Goal: Information Seeking & Learning: Find specific fact

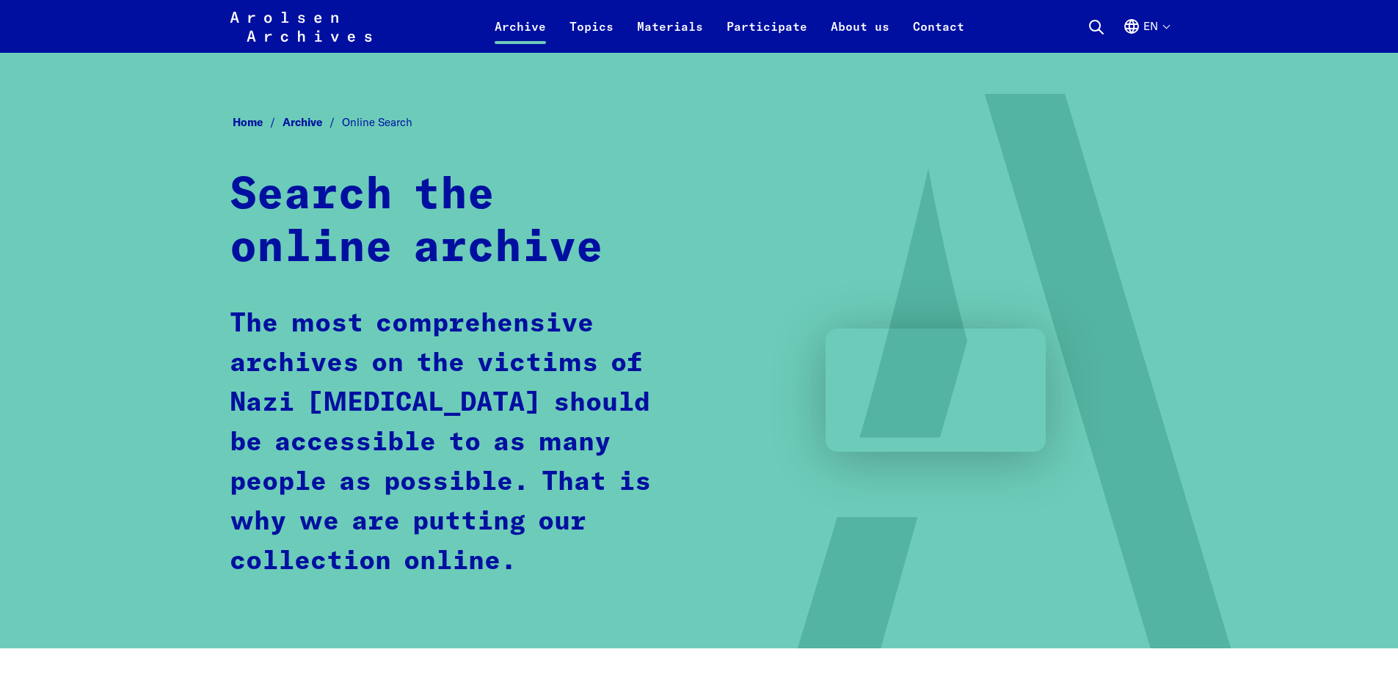
scroll to position [975, 0]
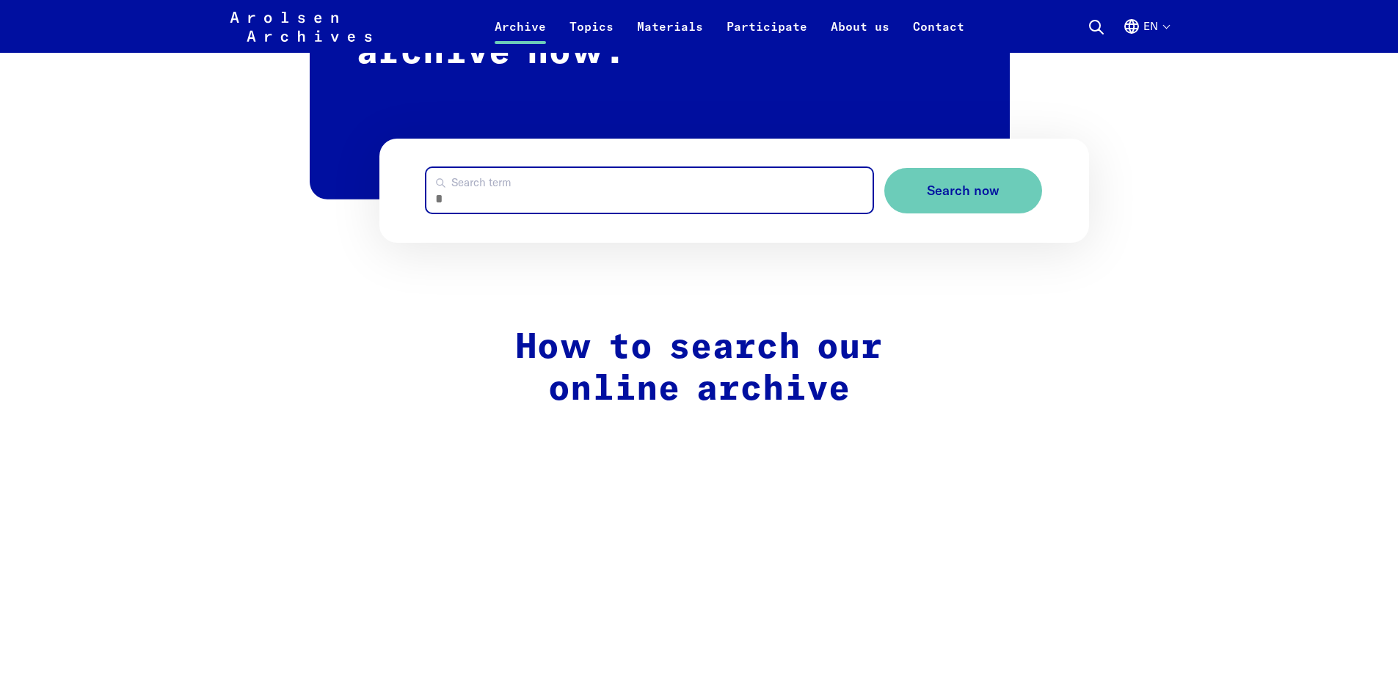
click at [509, 203] on input "Search term" at bounding box center [649, 190] width 446 height 45
type input "**********"
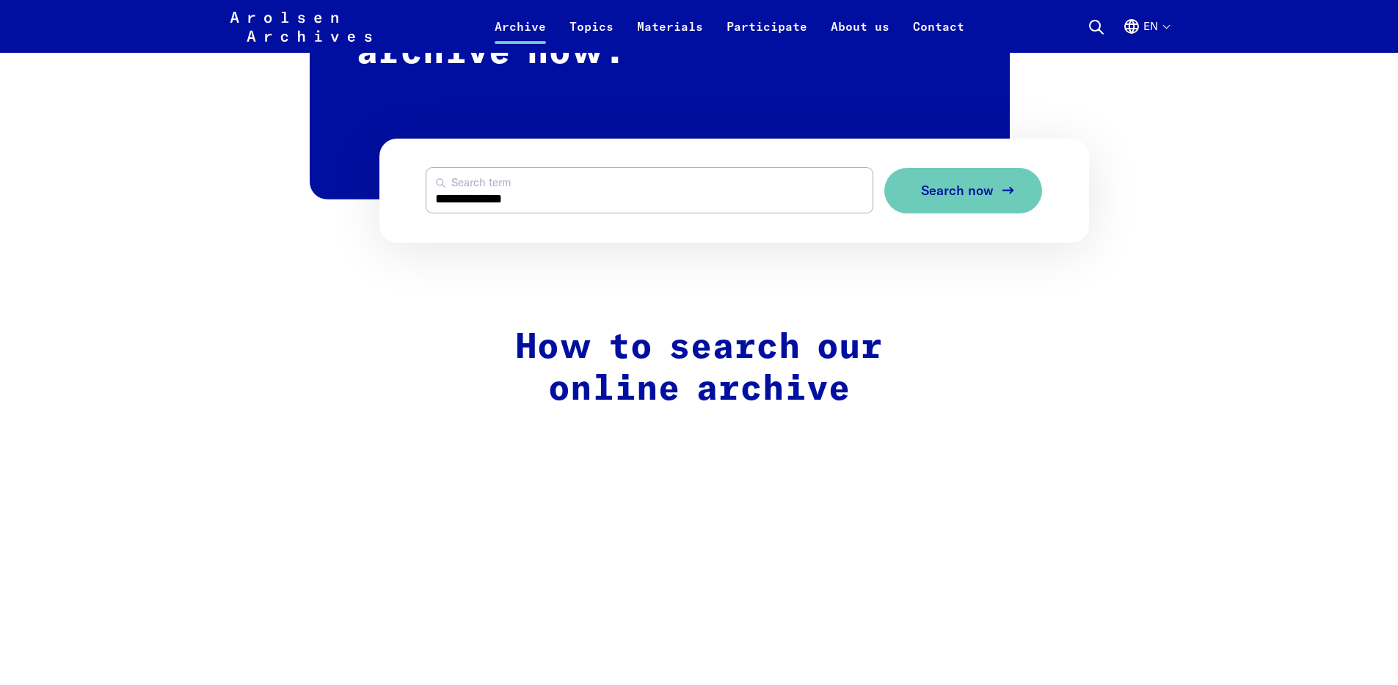
click at [965, 189] on span "Search now" at bounding box center [957, 190] width 73 height 15
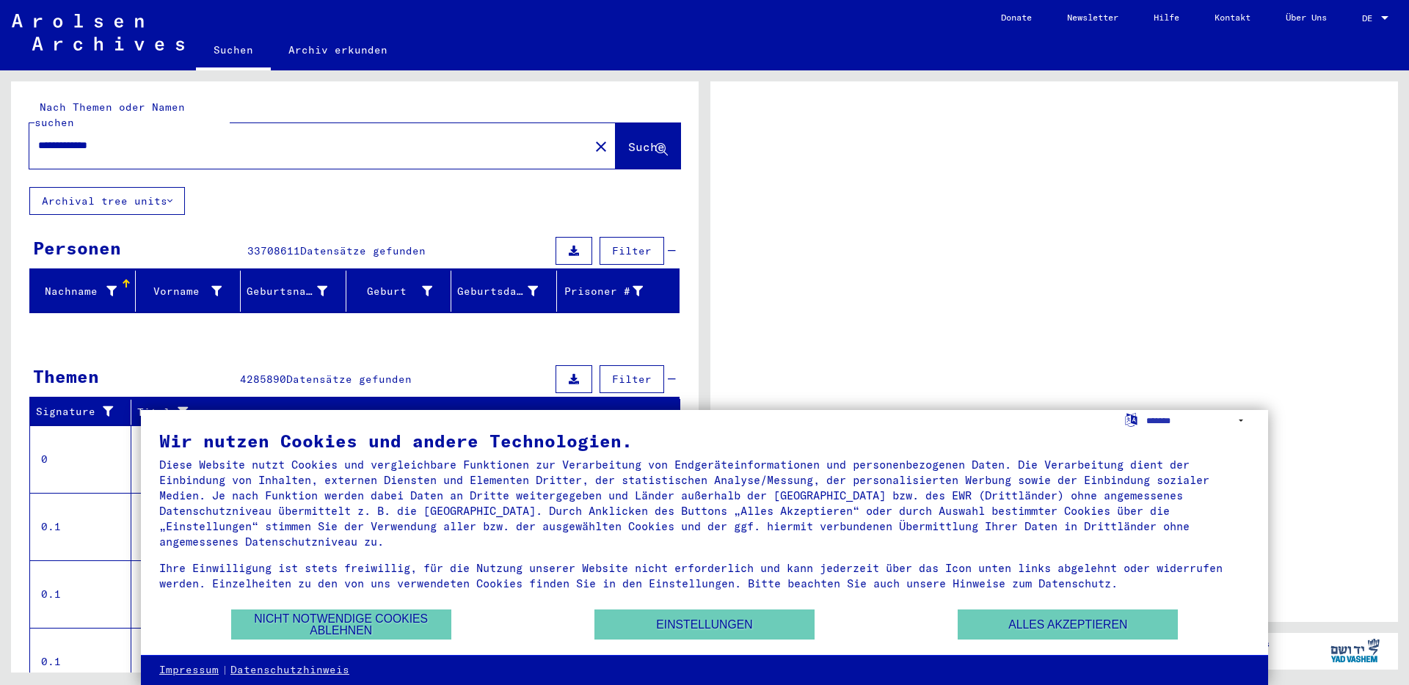
click at [1382, 20] on div at bounding box center [1384, 18] width 13 height 10
click at [1382, 15] on div at bounding box center [1384, 18] width 13 height 10
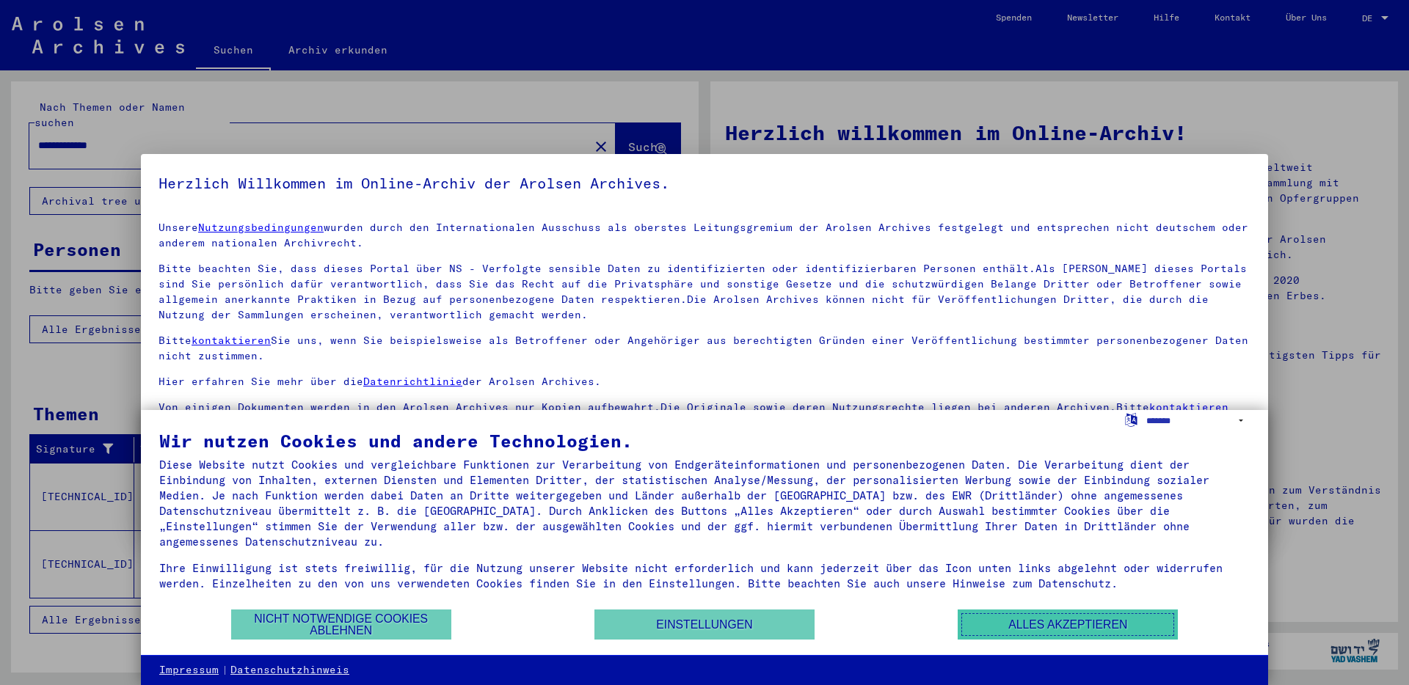
click at [1068, 624] on button "Alles akzeptieren" at bounding box center [1068, 625] width 220 height 30
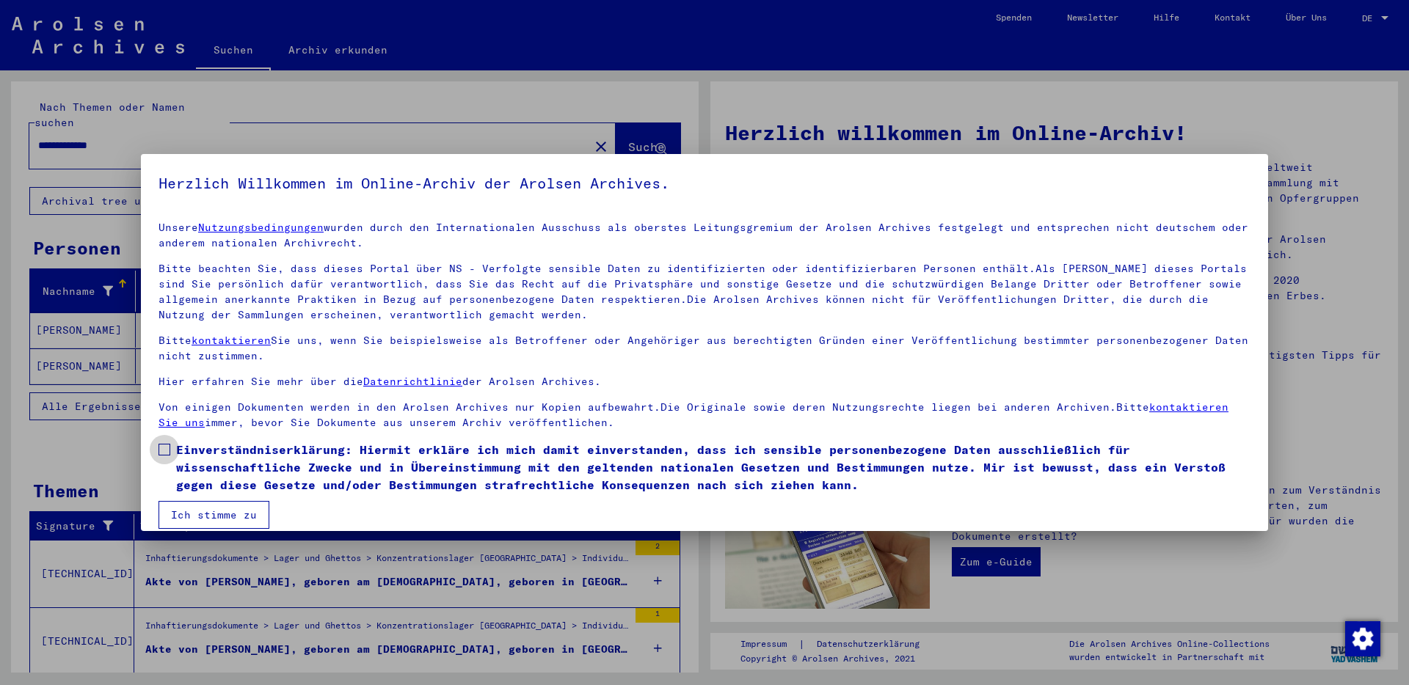
click at [164, 447] on span at bounding box center [165, 450] width 12 height 12
click at [231, 511] on button "Ich stimme zu" at bounding box center [214, 515] width 111 height 28
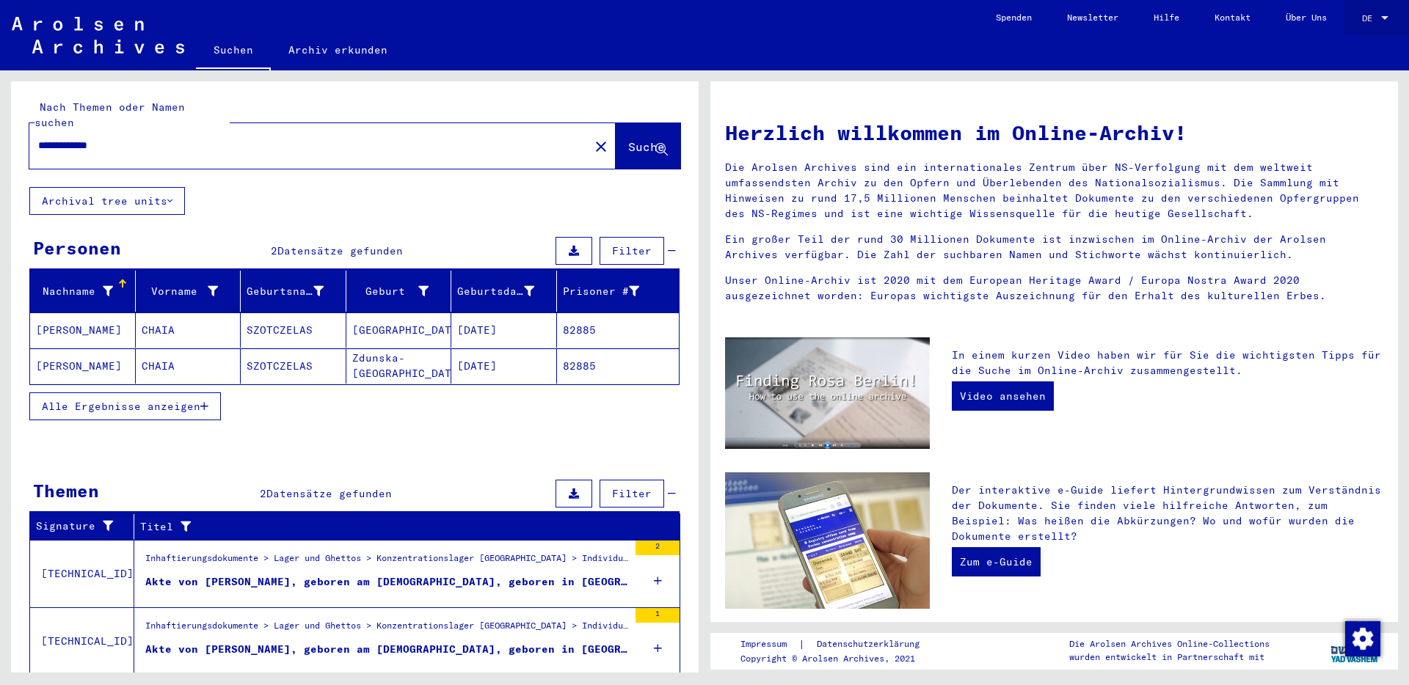
click at [1381, 18] on div at bounding box center [1384, 18] width 7 height 4
click at [1349, 24] on span "English" at bounding box center [1348, 26] width 36 height 11
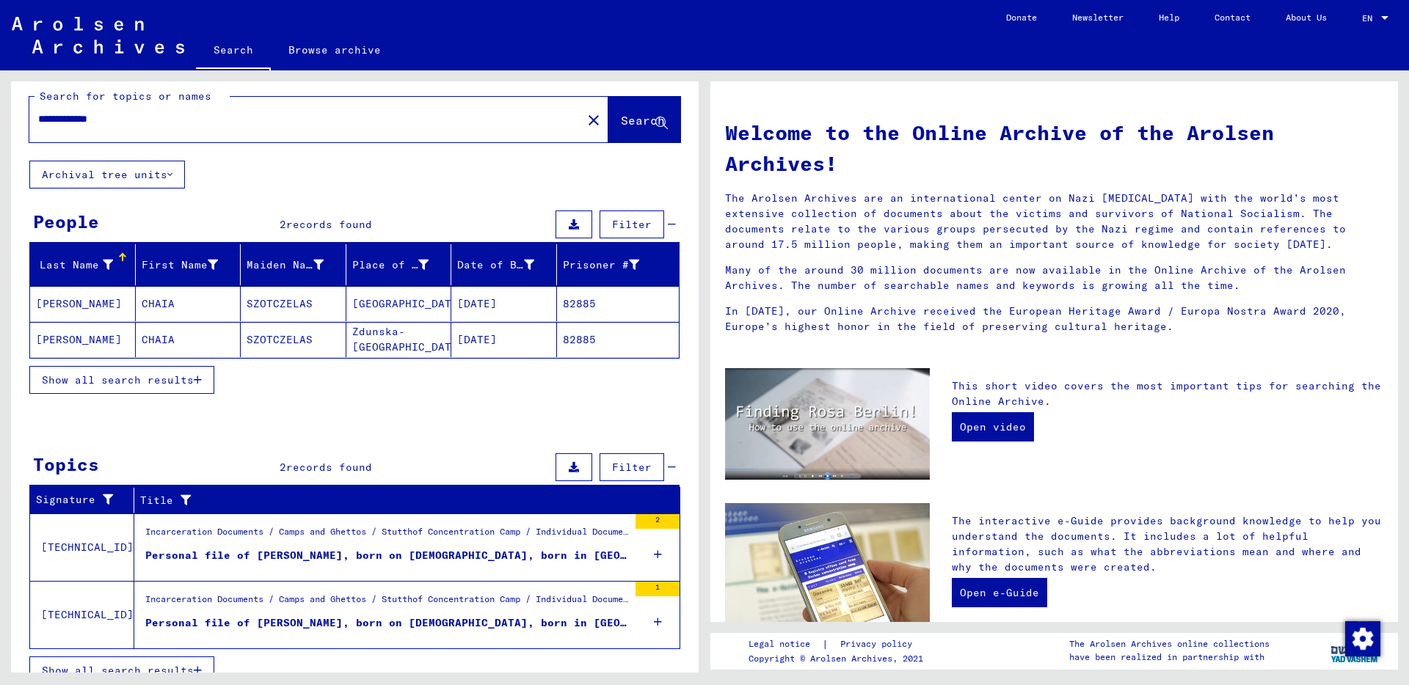
scroll to position [31, 0]
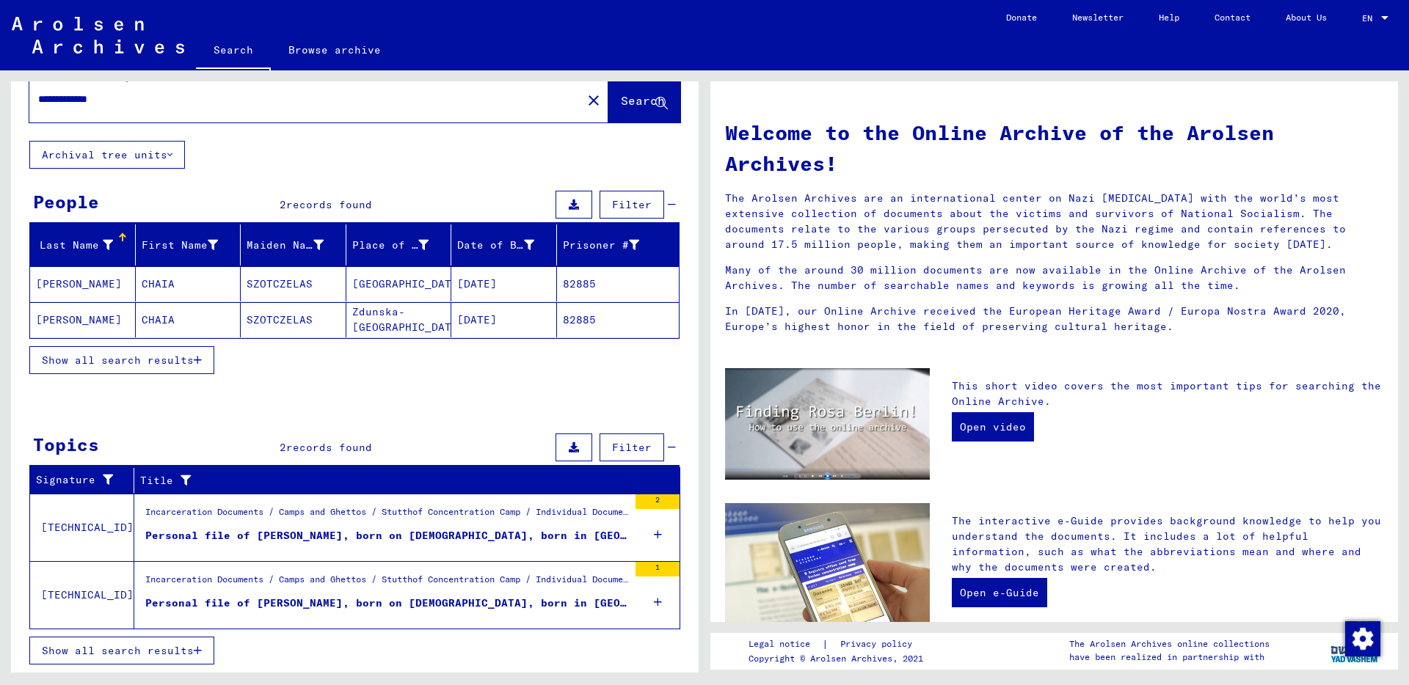
click at [81, 282] on mat-cell "CHIBERT" at bounding box center [83, 283] width 106 height 35
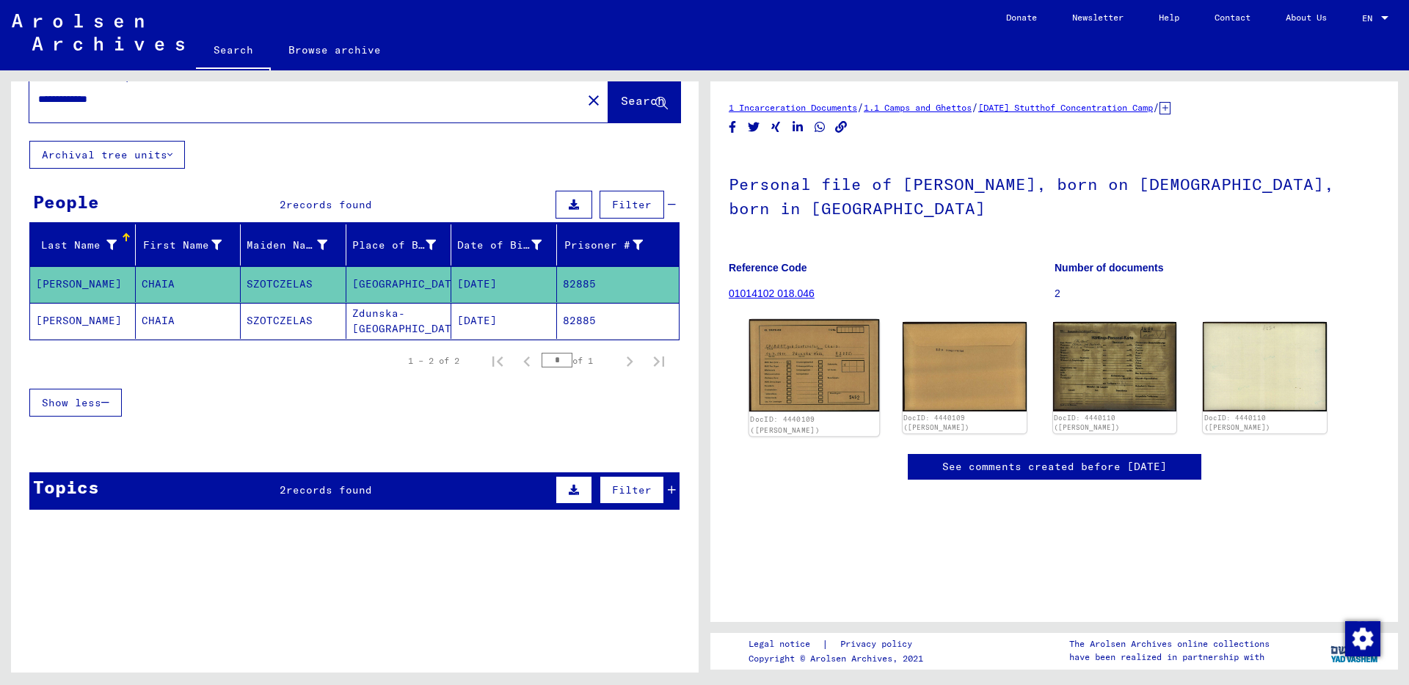
click at [787, 350] on img at bounding box center [814, 365] width 130 height 92
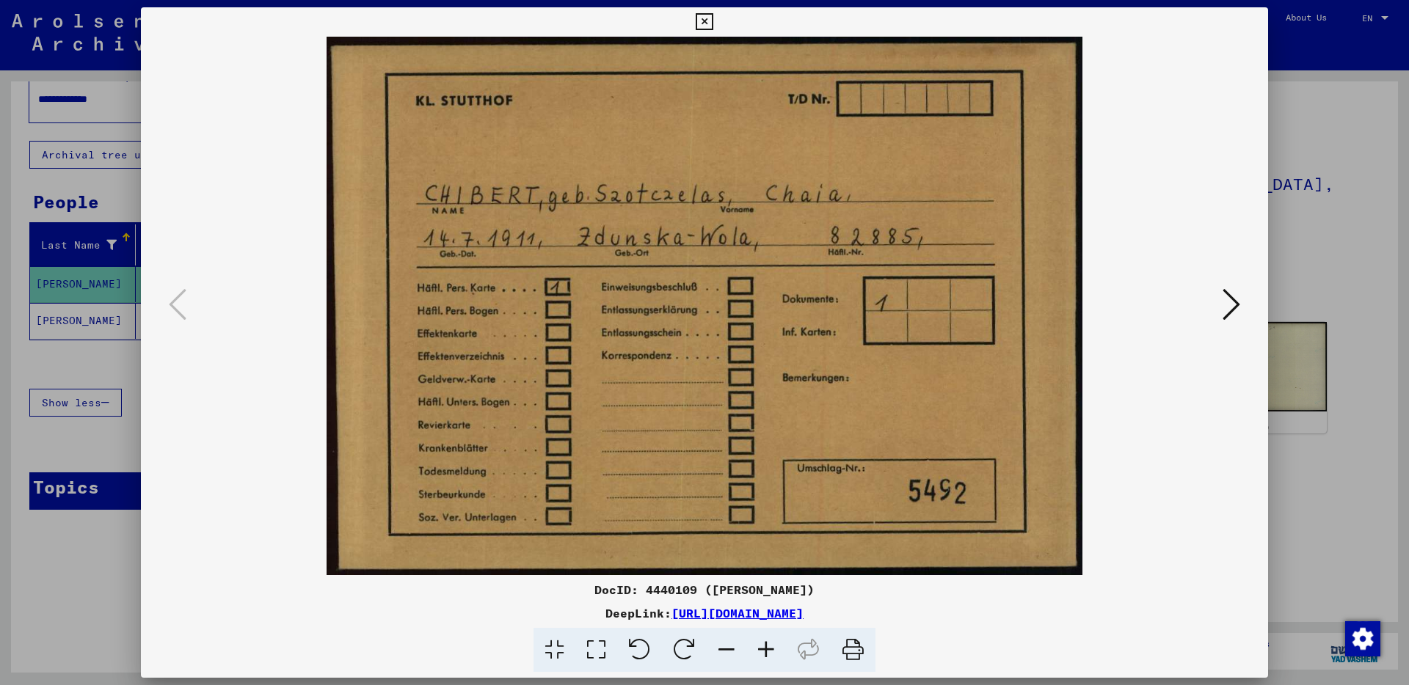
click at [1232, 299] on icon at bounding box center [1232, 304] width 18 height 35
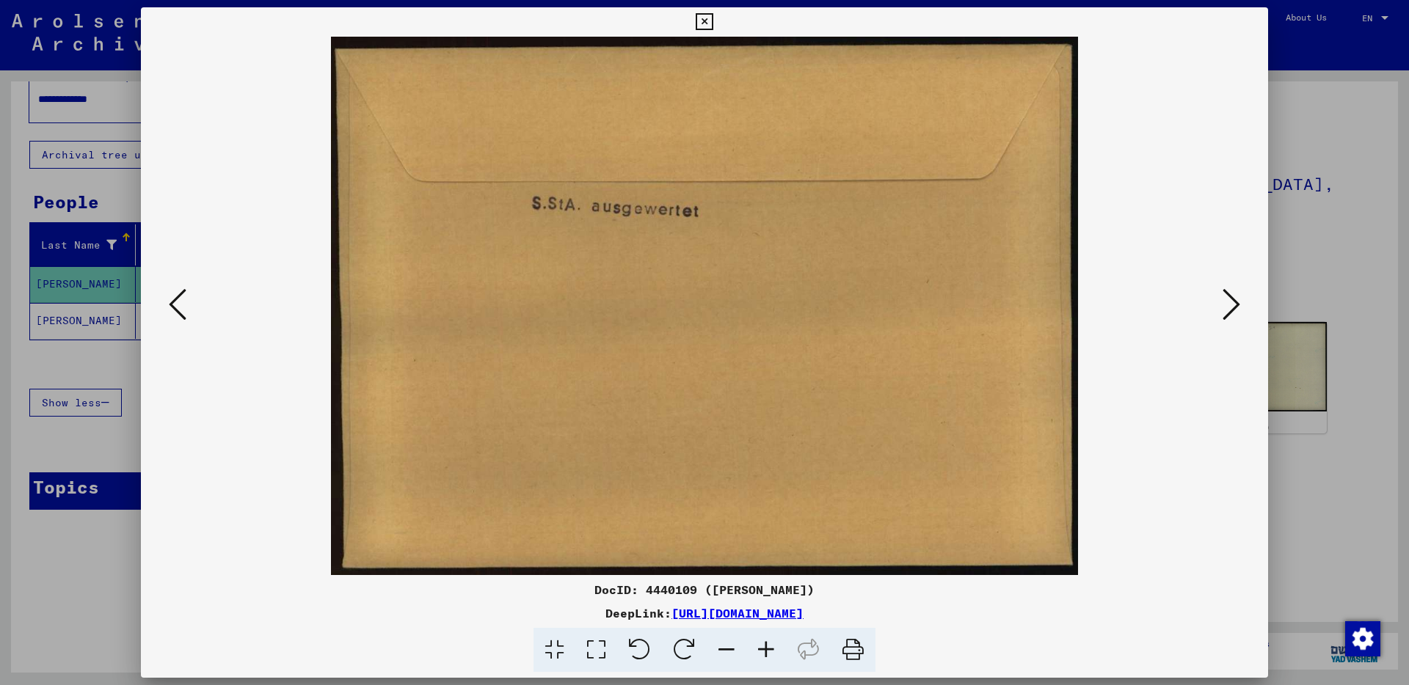
click at [1232, 299] on icon at bounding box center [1232, 304] width 18 height 35
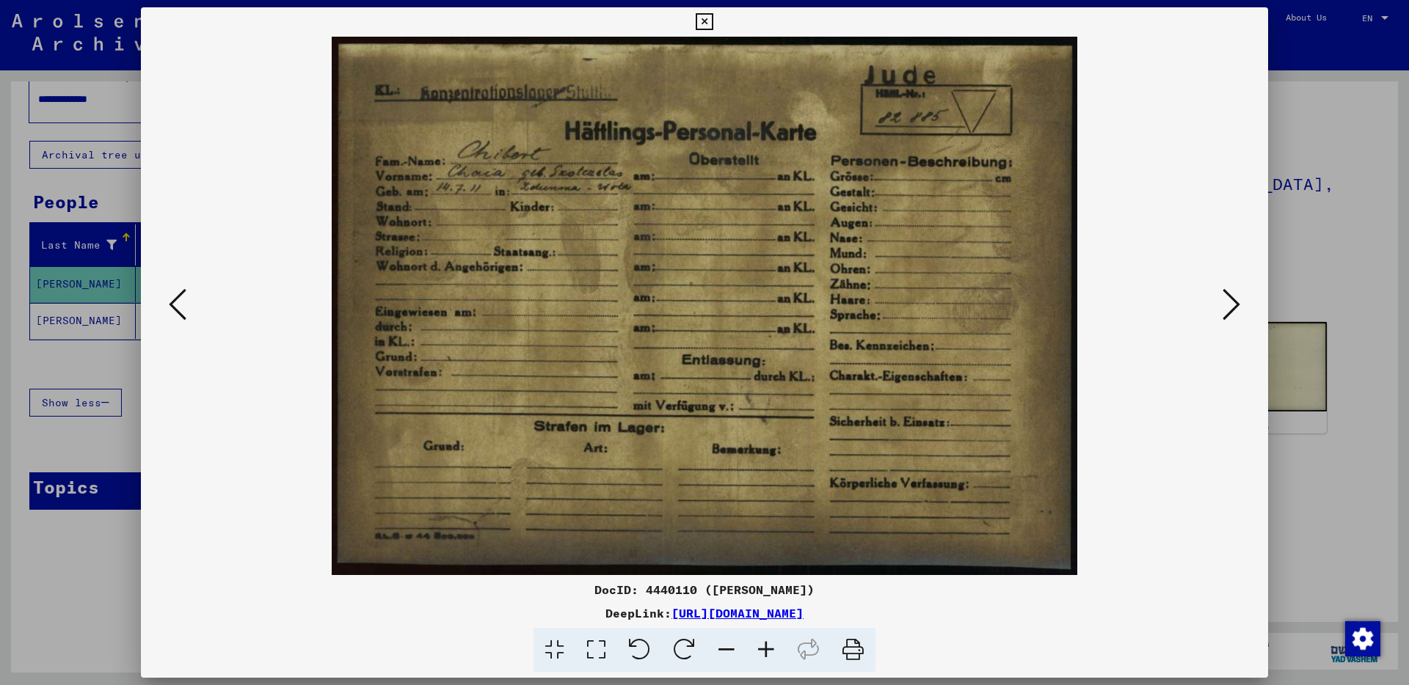
click at [1231, 300] on icon at bounding box center [1232, 304] width 18 height 35
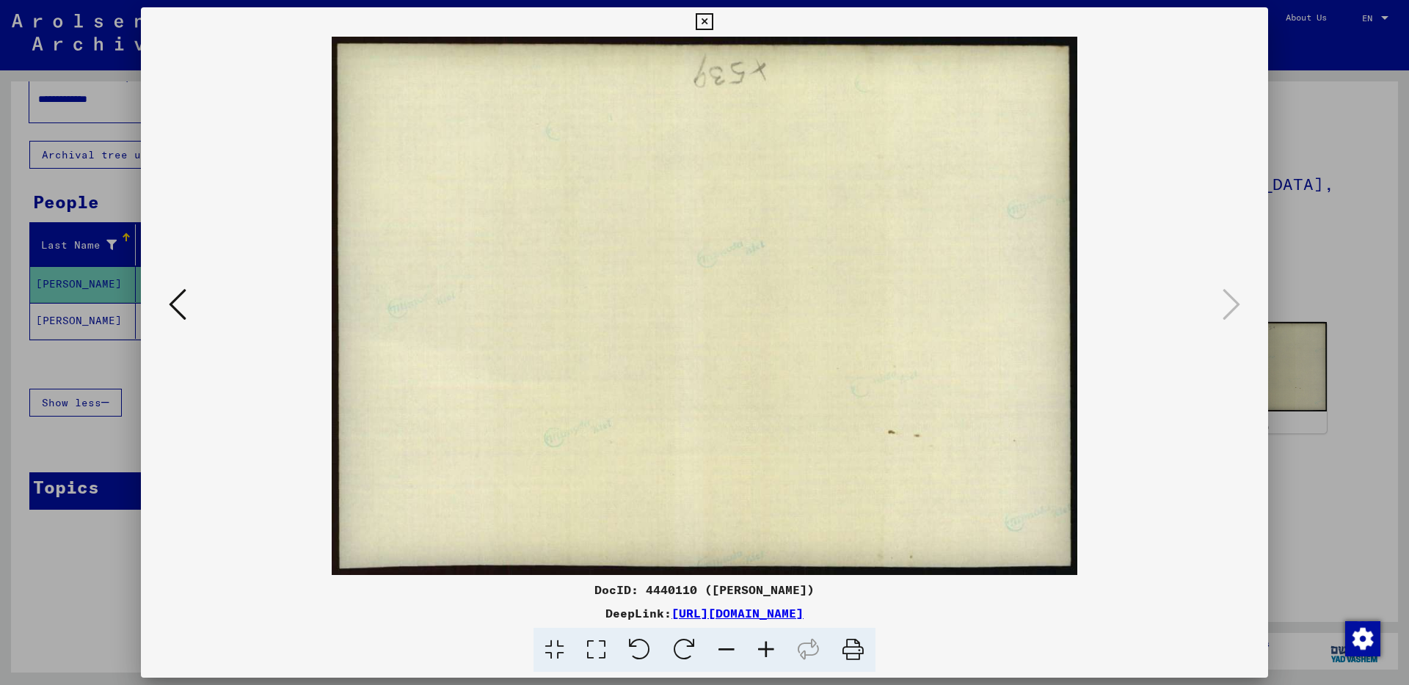
click at [174, 303] on icon at bounding box center [178, 304] width 18 height 35
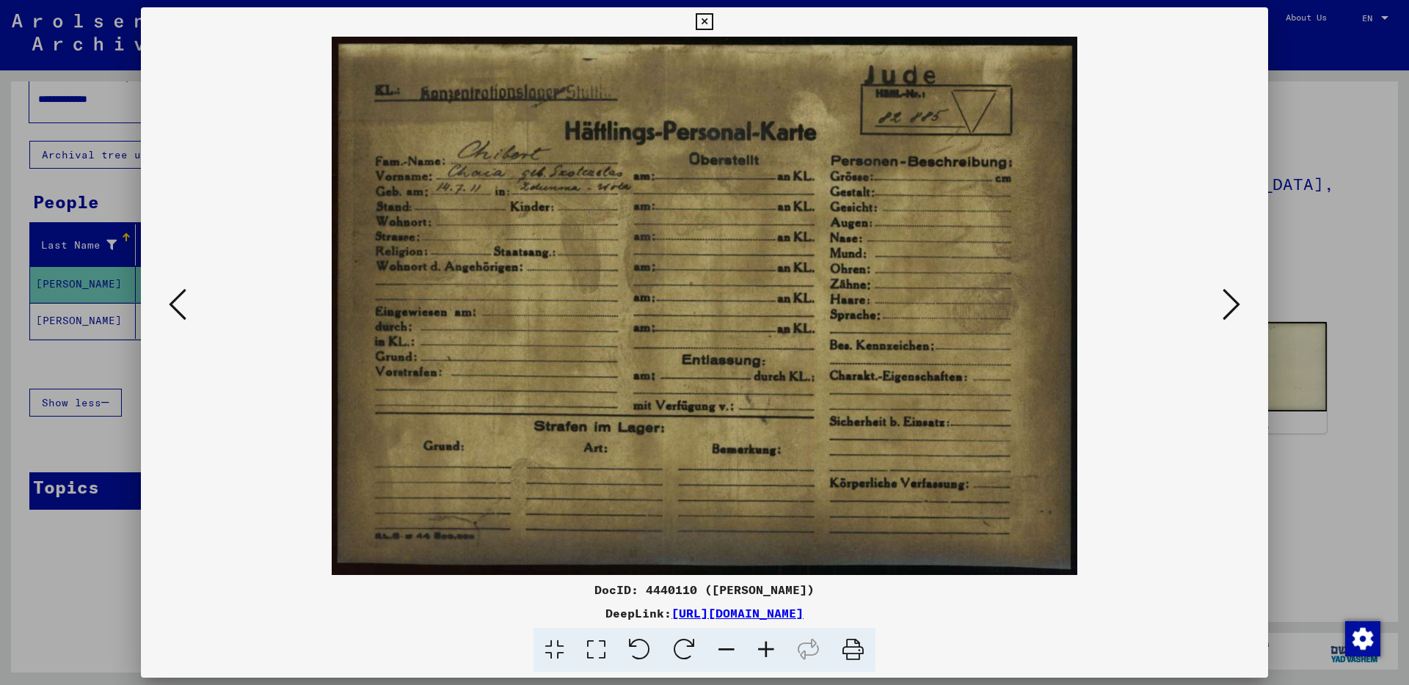
click at [707, 22] on icon at bounding box center [704, 22] width 17 height 18
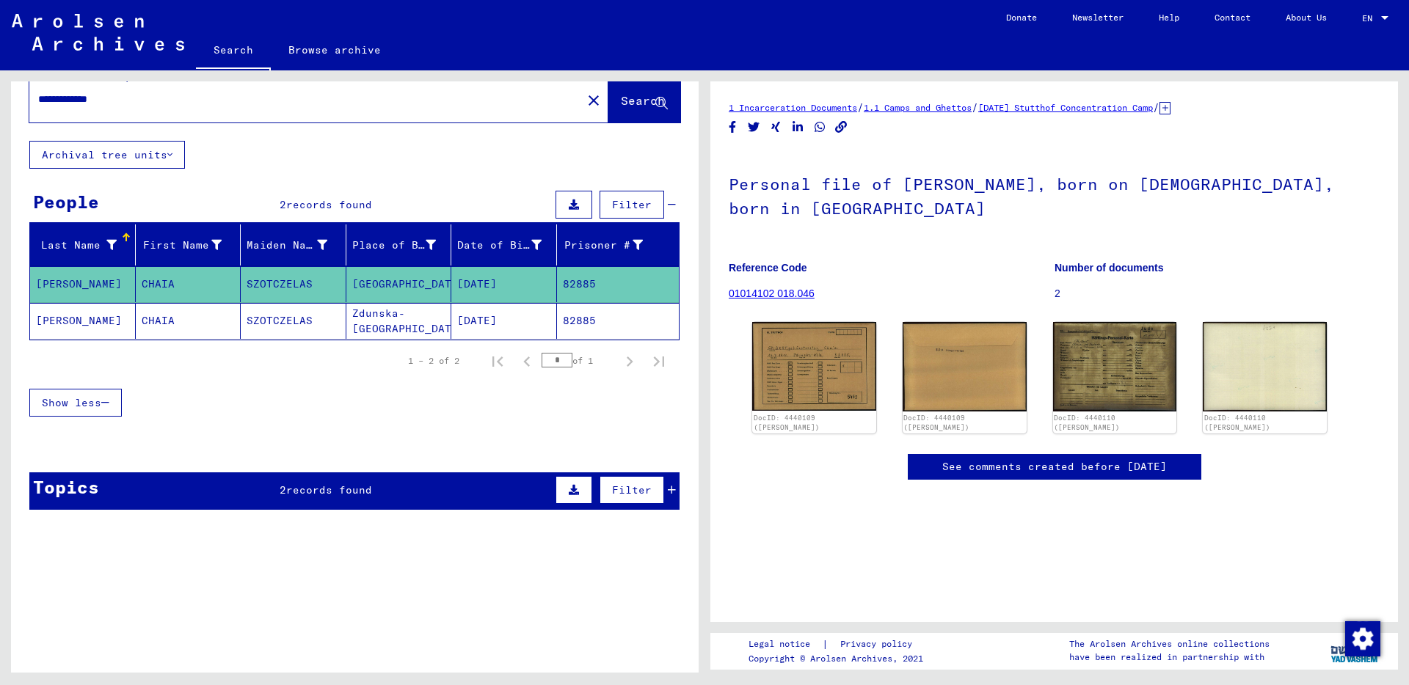
click at [158, 320] on mat-cell "CHAIA" at bounding box center [189, 321] width 106 height 36
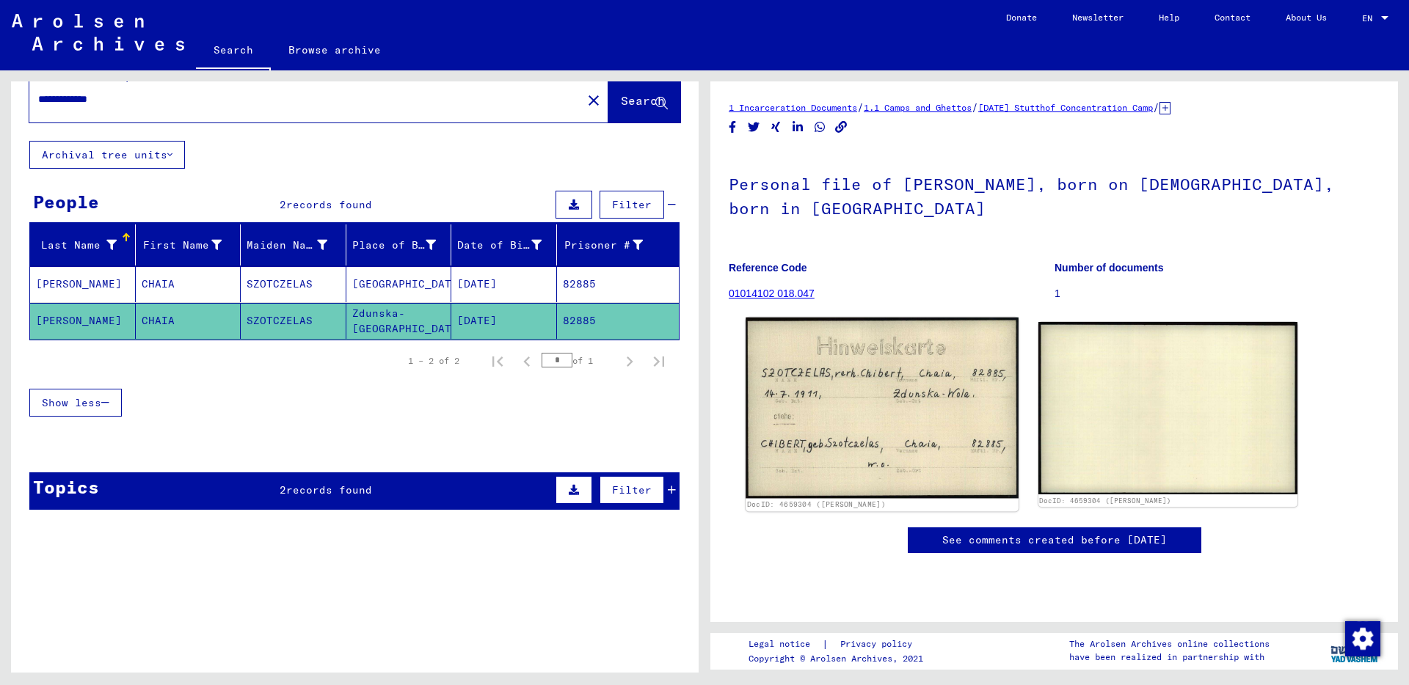
click at [837, 412] on img at bounding box center [882, 408] width 272 height 181
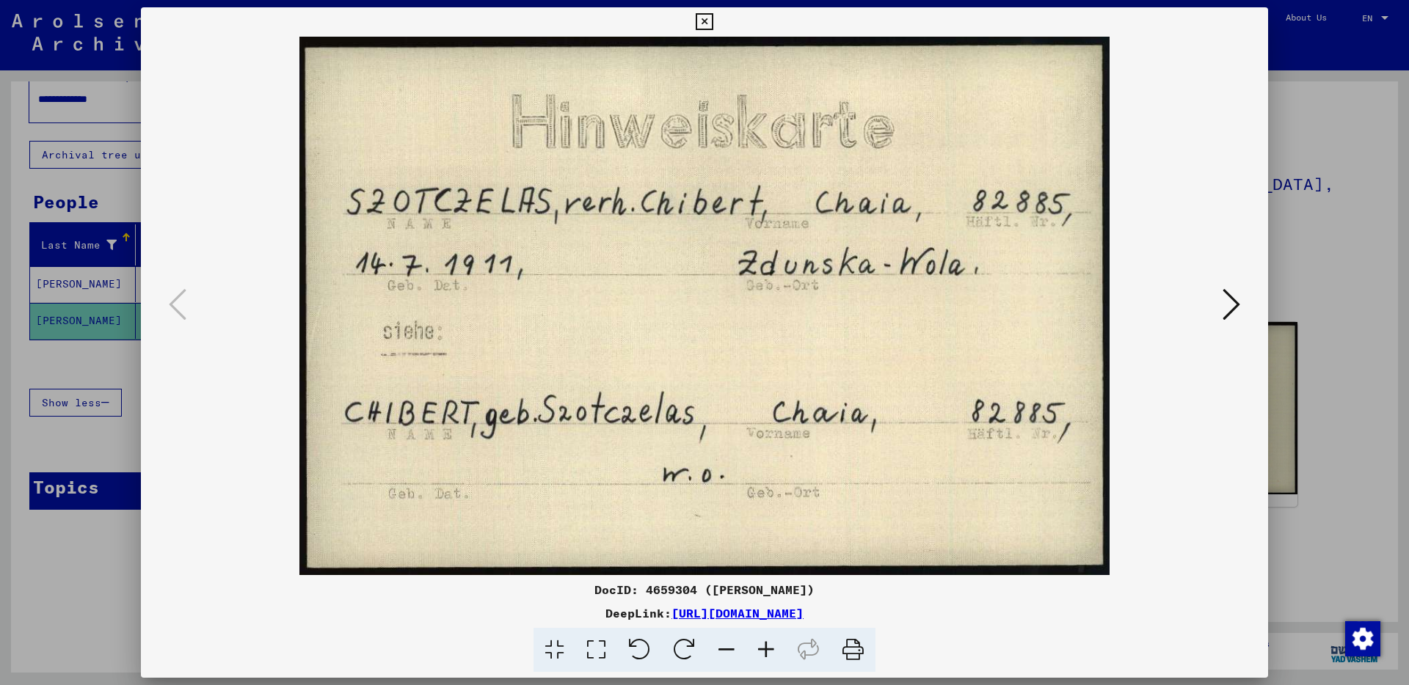
click at [79, 450] on div at bounding box center [704, 342] width 1409 height 685
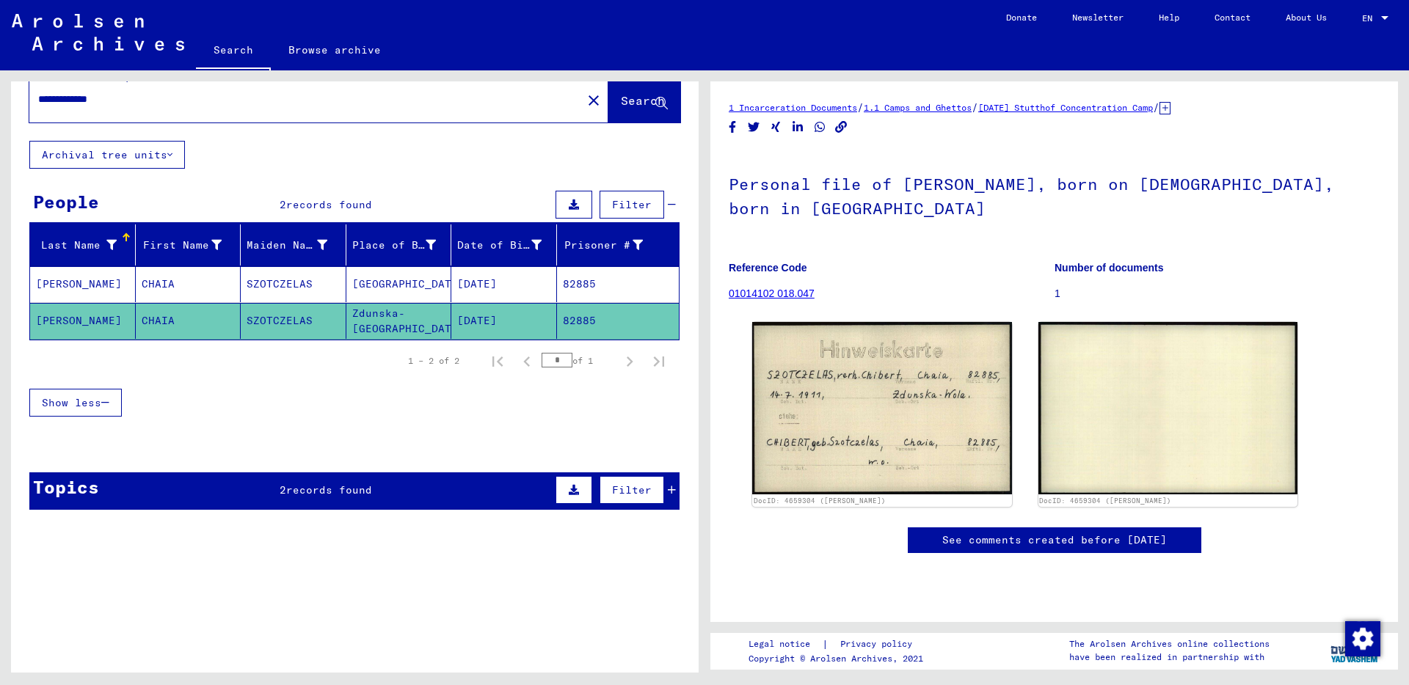
click at [296, 498] on div "Topics 2 records found Filter" at bounding box center [354, 491] width 650 height 37
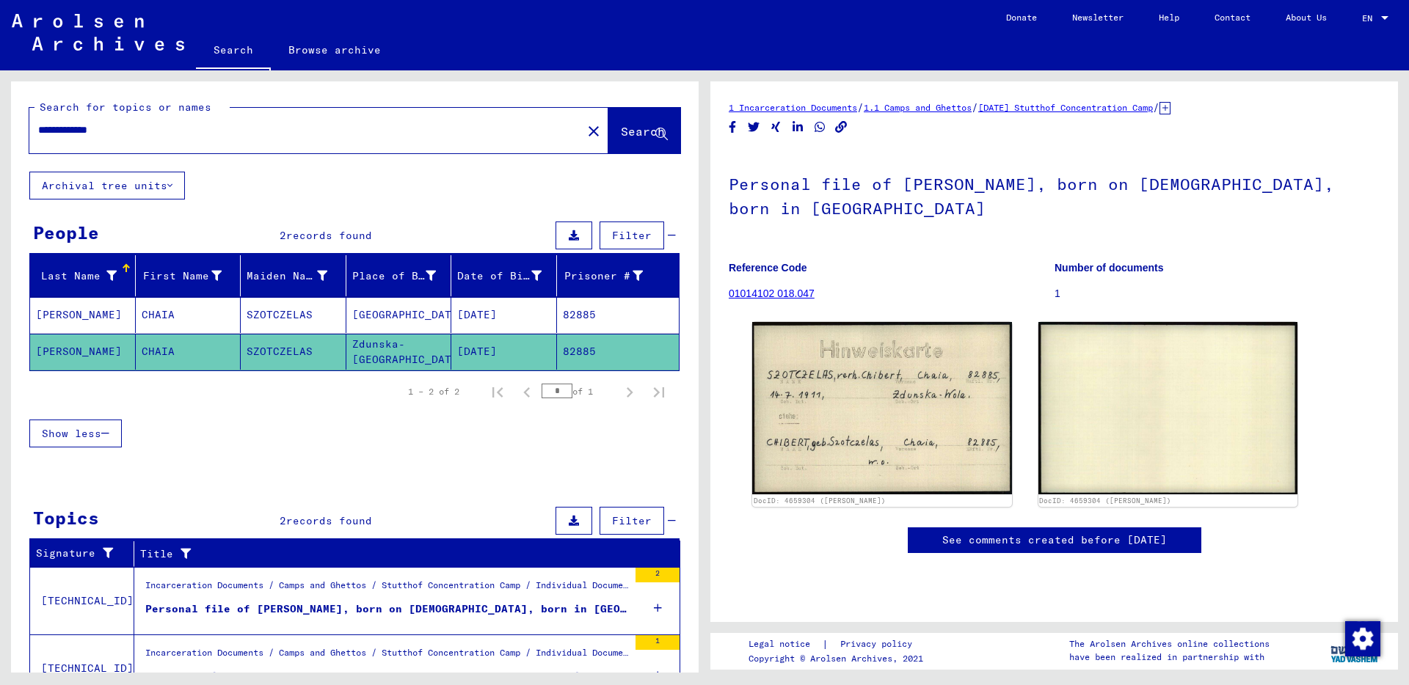
drag, startPoint x: 142, startPoint y: 128, endPoint x: 0, endPoint y: 142, distance: 143.0
click at [0, 142] on div "**********" at bounding box center [352, 371] width 704 height 602
drag, startPoint x: 85, startPoint y: 131, endPoint x: 31, endPoint y: 134, distance: 54.4
click at [31, 134] on div "**********" at bounding box center [301, 130] width 544 height 33
type input "**********"
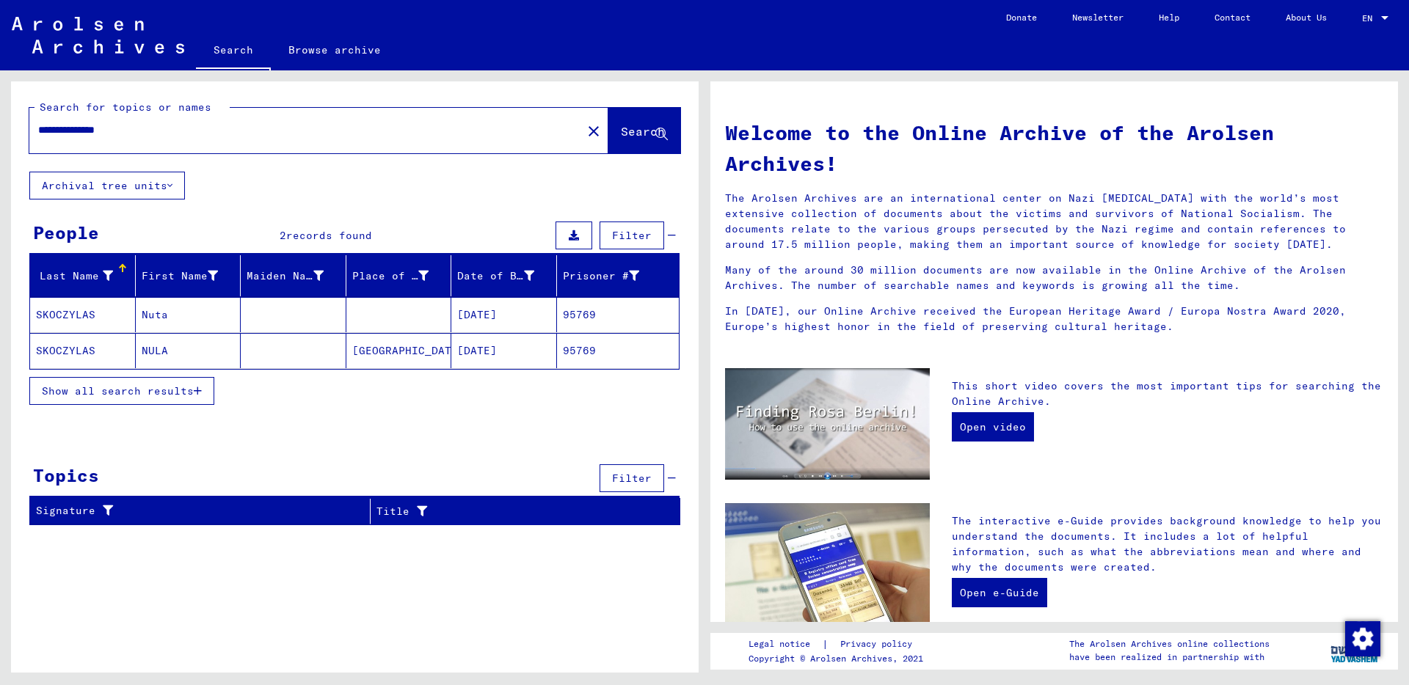
click at [66, 315] on mat-cell "SKOCZYLAS" at bounding box center [83, 314] width 106 height 35
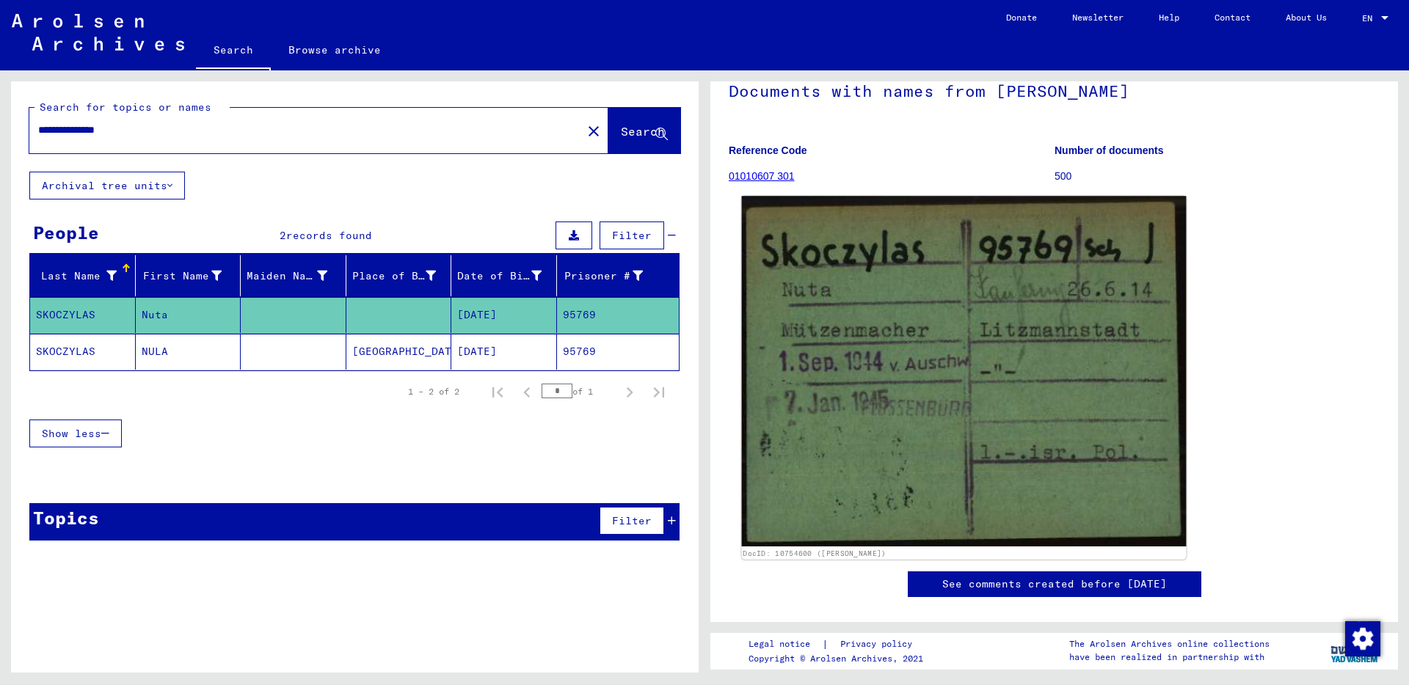
scroll to position [102, 0]
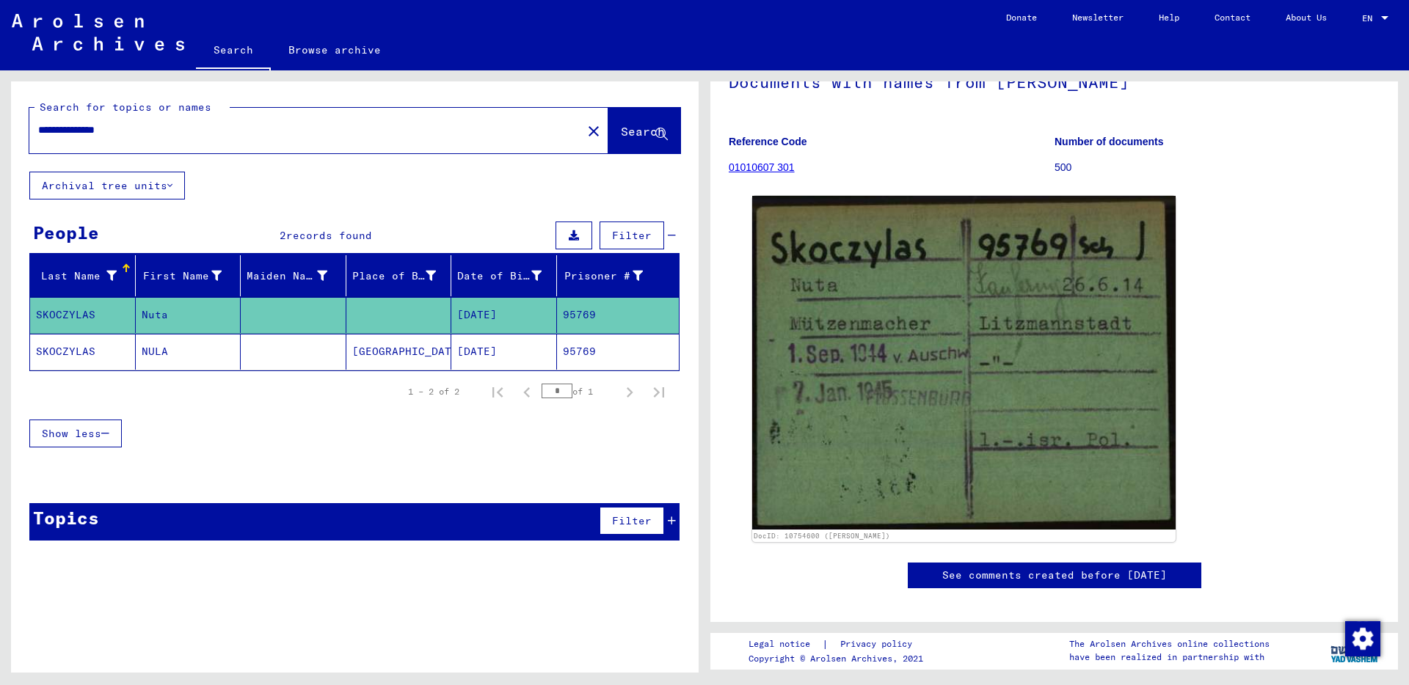
click at [59, 355] on mat-cell "SKOCZYLAS" at bounding box center [83, 352] width 106 height 36
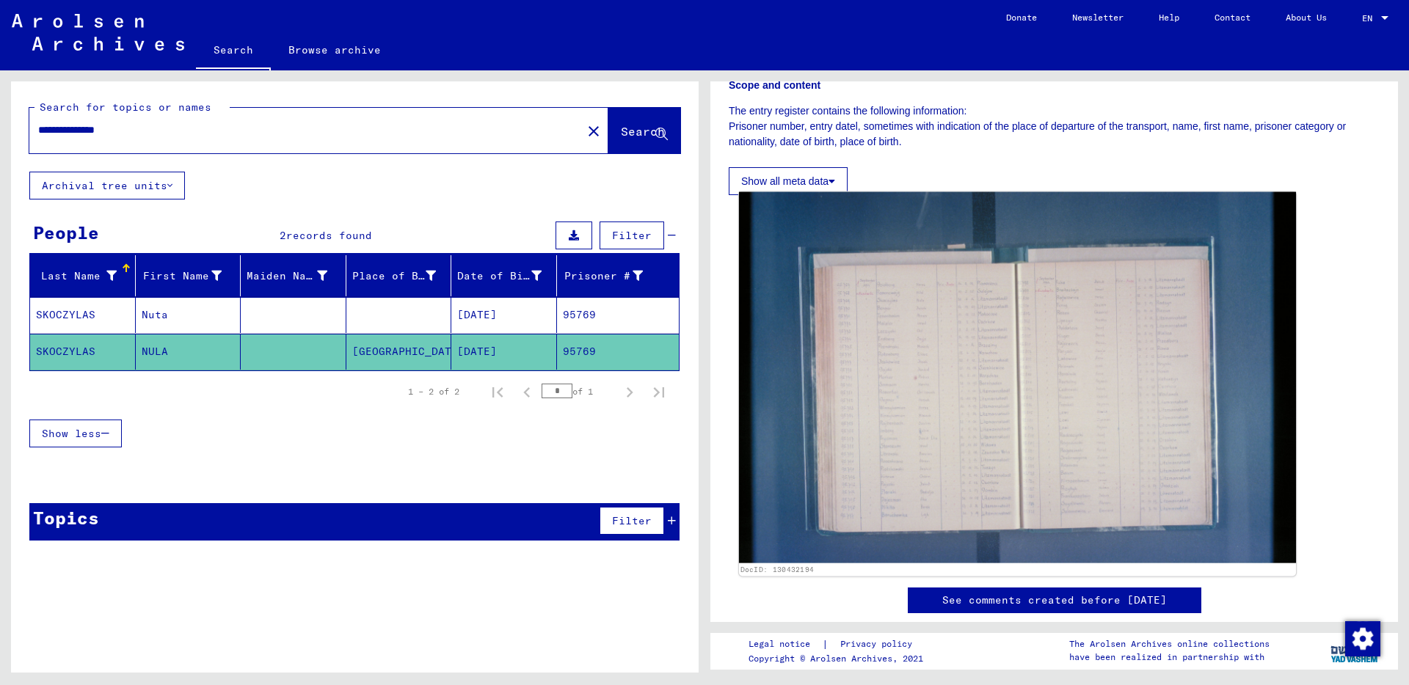
scroll to position [247, 0]
